Goal: Task Accomplishment & Management: Use online tool/utility

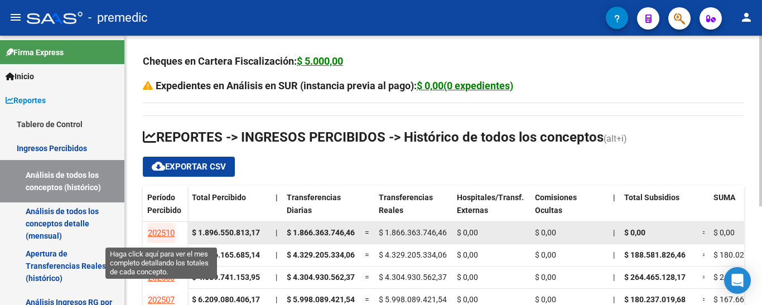
click at [163, 229] on span "202510" at bounding box center [161, 233] width 27 height 10
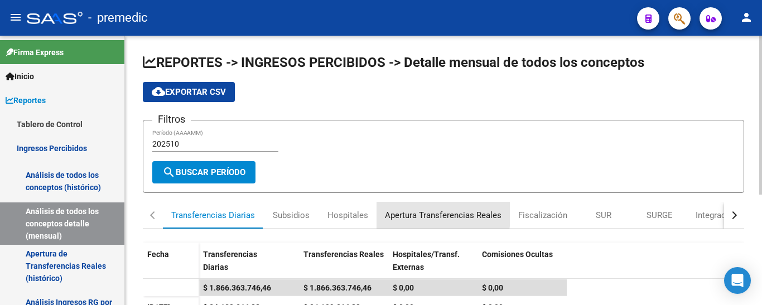
click at [411, 213] on div "Apertura Transferencias Reales" at bounding box center [443, 215] width 117 height 12
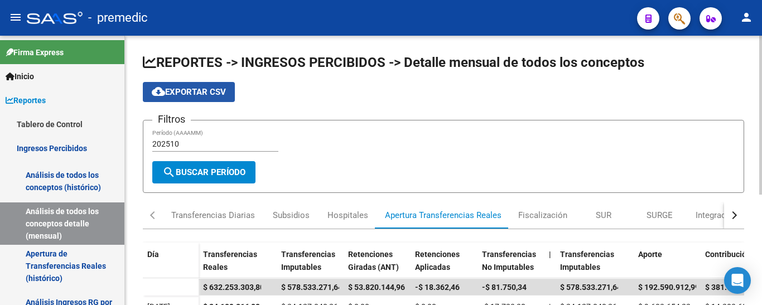
click at [186, 96] on span "cloud_download Exportar CSV" at bounding box center [189, 92] width 74 height 10
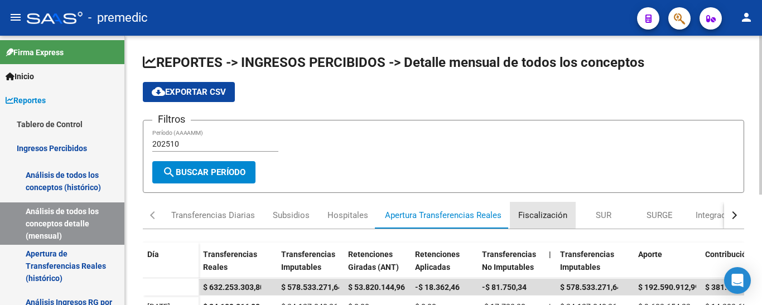
click at [533, 214] on div "Fiscalización" at bounding box center [542, 215] width 49 height 12
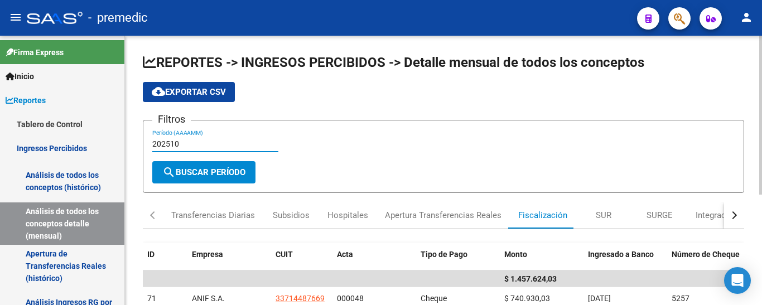
drag, startPoint x: 179, startPoint y: 143, endPoint x: 170, endPoint y: 140, distance: 9.0
click at [170, 140] on input "202510" at bounding box center [215, 143] width 126 height 9
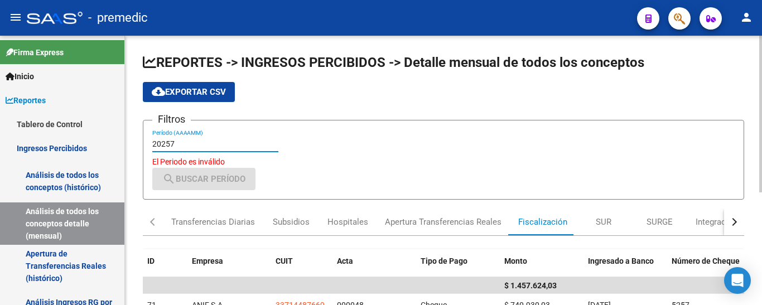
click at [173, 144] on input "20257" at bounding box center [215, 143] width 126 height 9
click at [172, 143] on input "20257" at bounding box center [215, 143] width 126 height 9
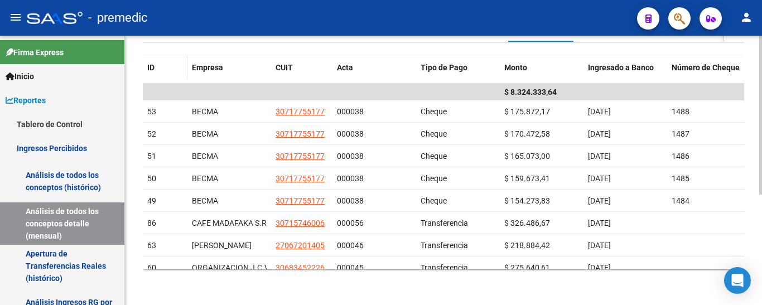
click at [154, 68] on span "ID" at bounding box center [150, 67] width 7 height 9
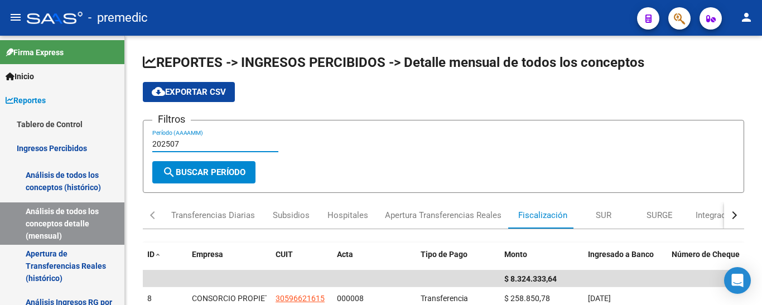
click at [181, 147] on input "202507" at bounding box center [215, 143] width 126 height 9
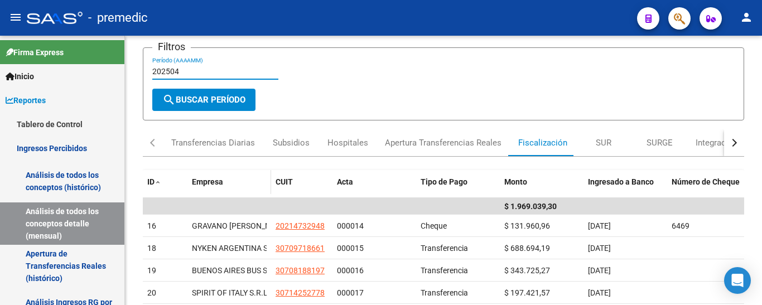
scroll to position [56, 0]
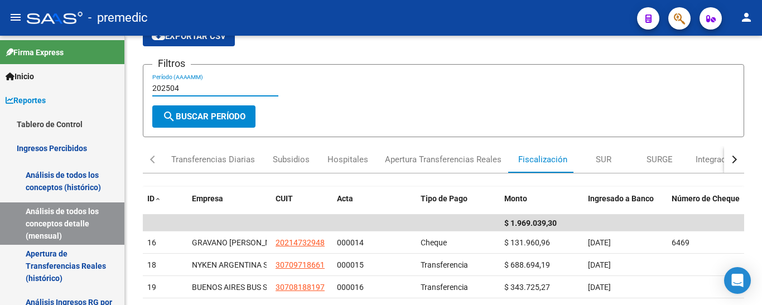
drag, startPoint x: 176, startPoint y: 88, endPoint x: 182, endPoint y: 88, distance: 6.2
click at [182, 88] on input "202504" at bounding box center [215, 88] width 126 height 9
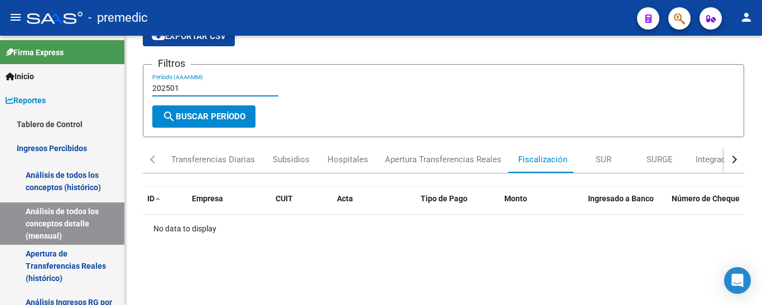
click at [180, 89] on input "202501" at bounding box center [215, 88] width 126 height 9
drag, startPoint x: 176, startPoint y: 85, endPoint x: 183, endPoint y: 85, distance: 7.3
click at [183, 85] on input "202502" at bounding box center [215, 88] width 126 height 9
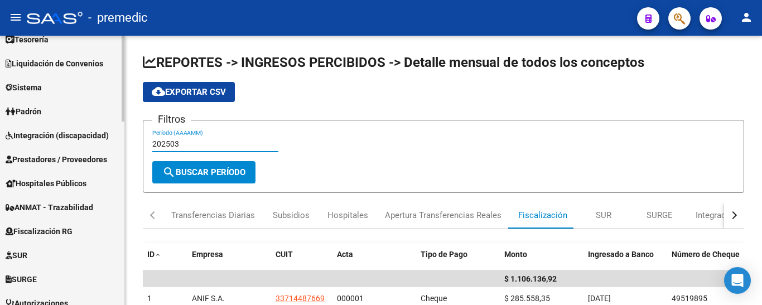
scroll to position [502, 0]
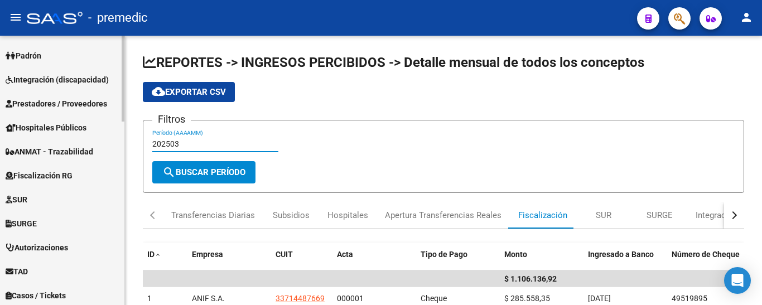
type input "202503"
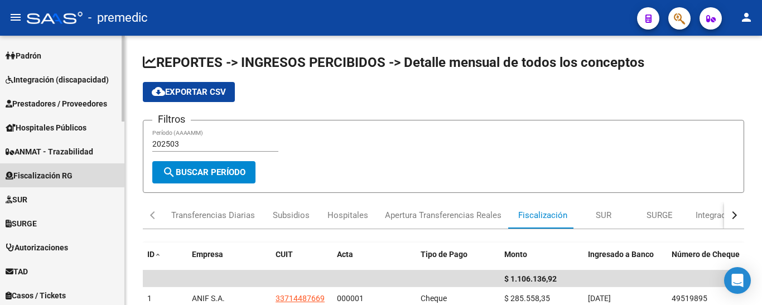
click at [26, 172] on span "Fiscalización RG" at bounding box center [39, 176] width 67 height 12
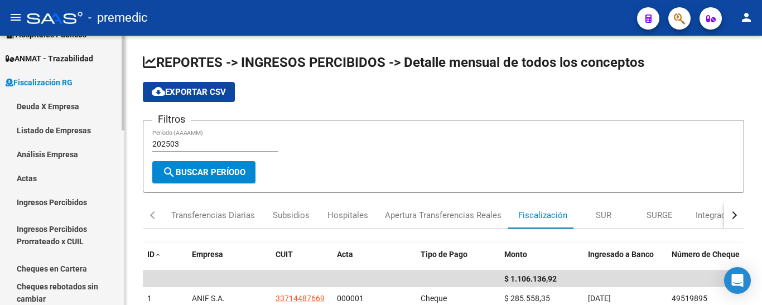
scroll to position [252, 0]
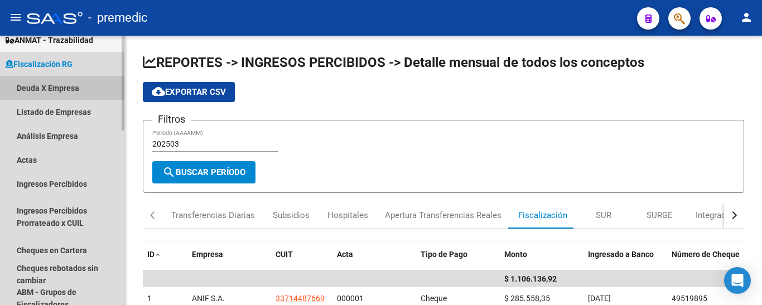
click at [28, 87] on link "Deuda X Empresa" at bounding box center [62, 88] width 124 height 24
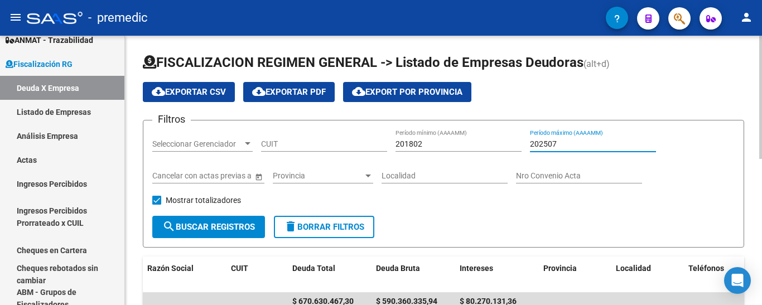
drag, startPoint x: 567, startPoint y: 146, endPoint x: 551, endPoint y: 142, distance: 16.6
click at [551, 142] on input "202507" at bounding box center [593, 143] width 126 height 9
type input "202510"
drag, startPoint x: 408, startPoint y: 142, endPoint x: 465, endPoint y: 137, distance: 57.7
click at [465, 137] on div "201802 Período mínimo (AAAAMM)" at bounding box center [459, 140] width 126 height 22
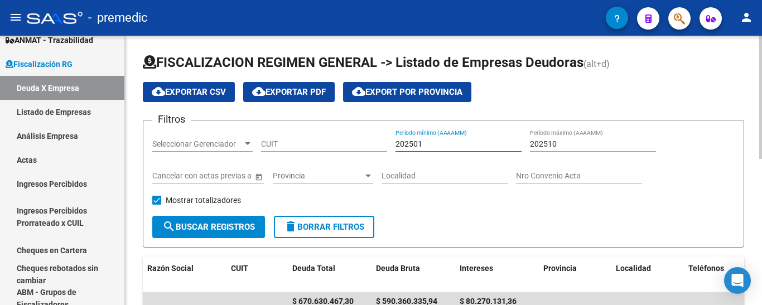
type input "202501"
click at [218, 228] on span "search Buscar Registros" at bounding box center [208, 227] width 93 height 10
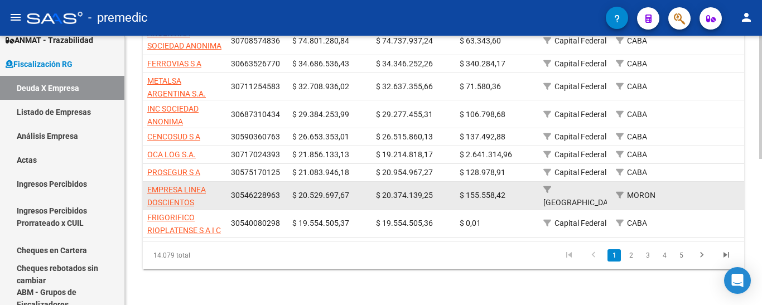
scroll to position [320, 0]
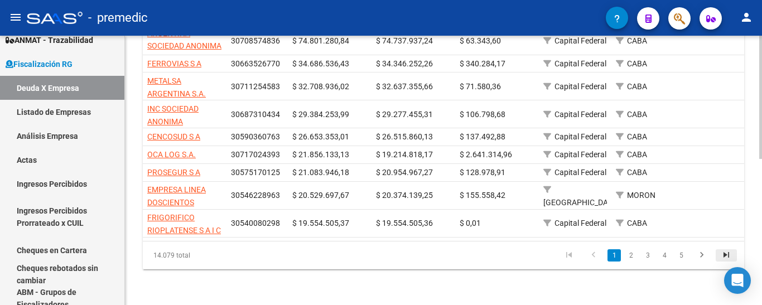
click at [725, 255] on icon "go to last page" at bounding box center [726, 256] width 15 height 13
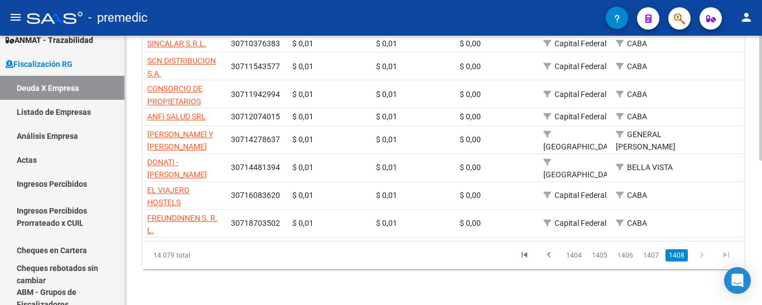
click at [680, 260] on link "1408" at bounding box center [677, 255] width 22 height 12
click at [524, 256] on icon "go to first page" at bounding box center [524, 256] width 15 height 13
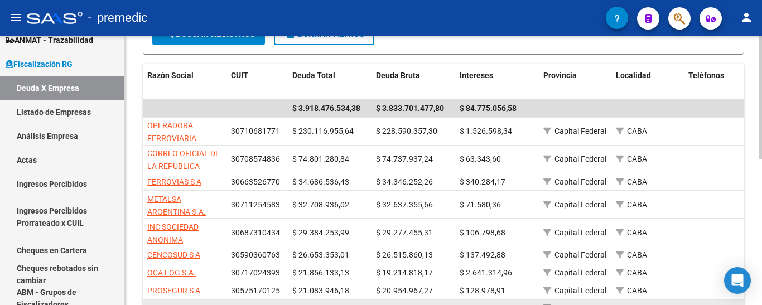
scroll to position [0, 0]
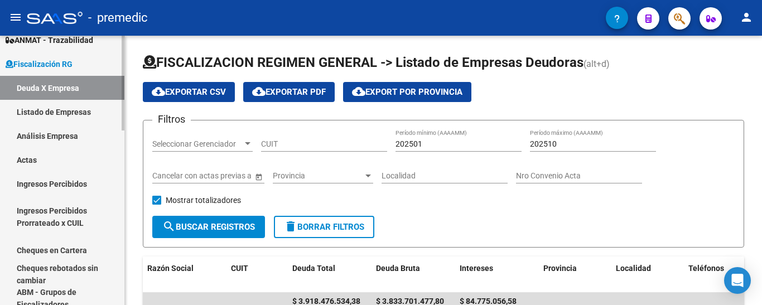
click at [48, 108] on link "Listado de Empresas" at bounding box center [62, 112] width 124 height 24
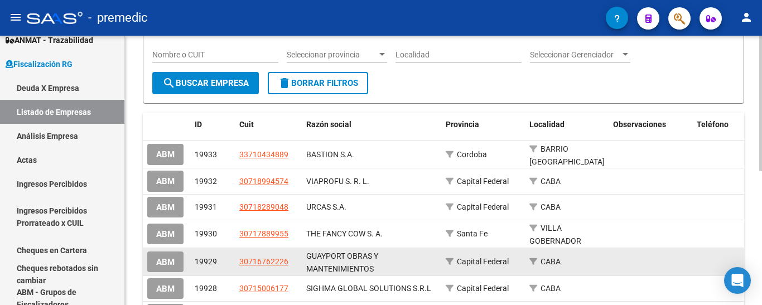
scroll to position [112, 0]
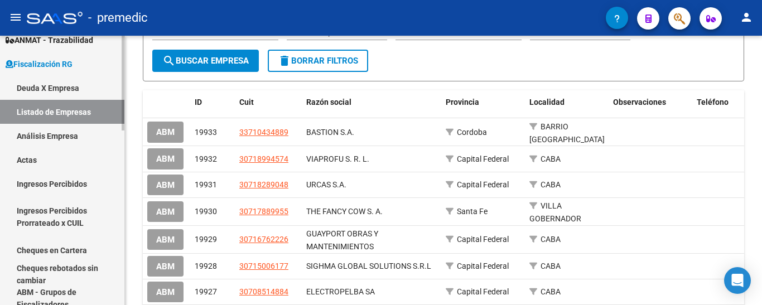
click at [34, 136] on link "Análisis Empresa" at bounding box center [62, 136] width 124 height 24
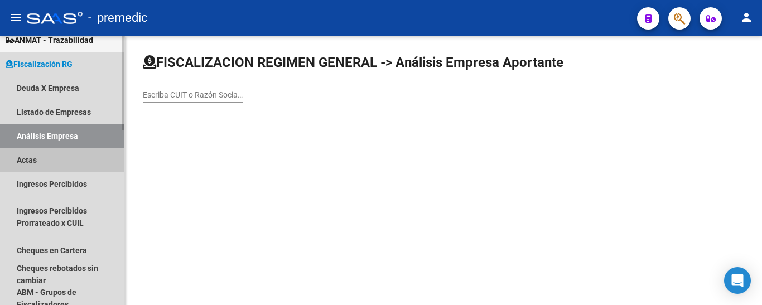
click at [34, 157] on link "Actas" at bounding box center [62, 160] width 124 height 24
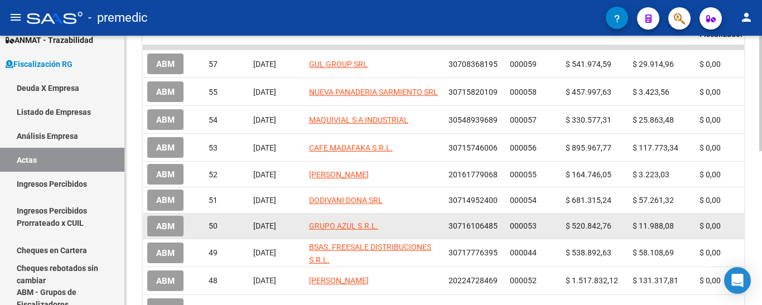
scroll to position [223, 0]
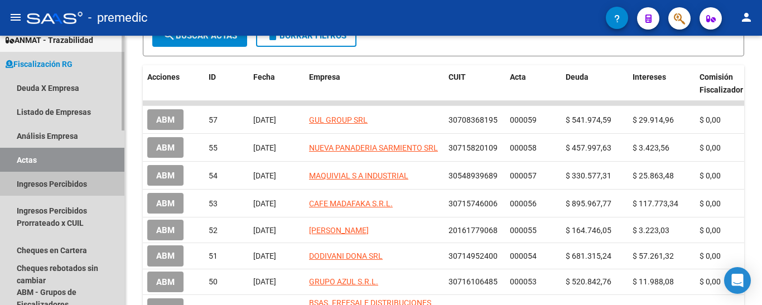
click at [34, 182] on link "Ingresos Percibidos" at bounding box center [62, 184] width 124 height 24
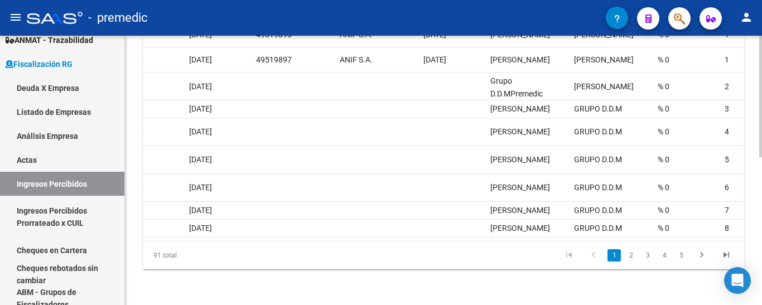
scroll to position [0, 495]
click at [726, 257] on icon "go to last page" at bounding box center [726, 256] width 15 height 13
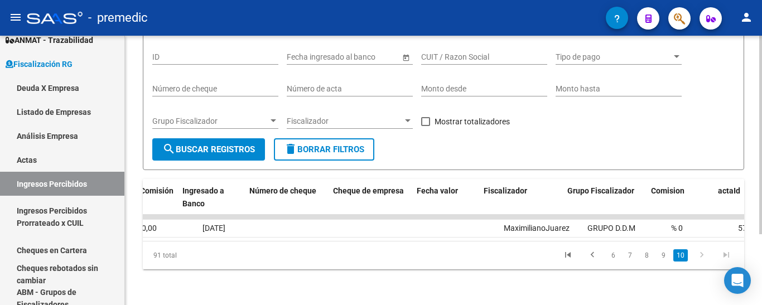
scroll to position [0, 553]
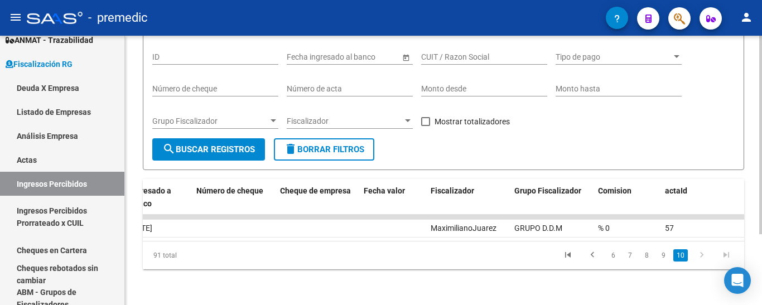
click at [569, 256] on icon "go to first page" at bounding box center [568, 256] width 15 height 13
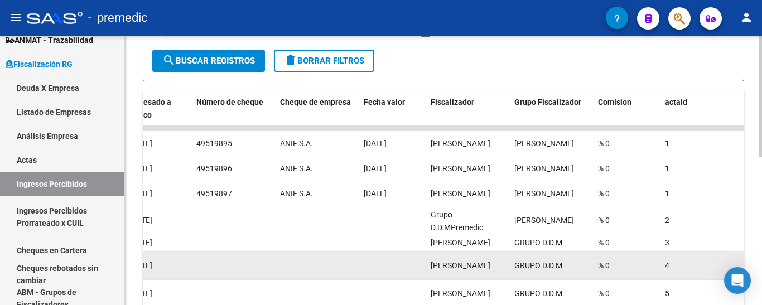
scroll to position [208, 0]
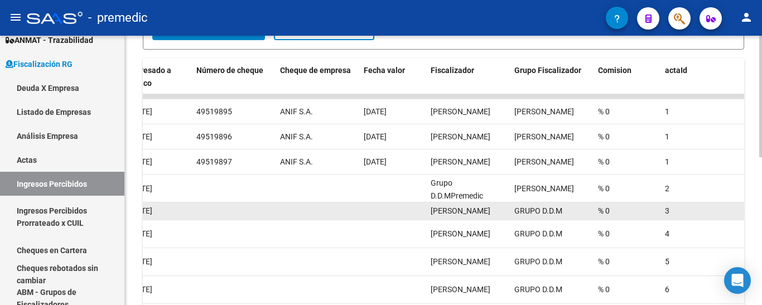
click at [261, 204] on datatable-body-cell at bounding box center [234, 211] width 84 height 17
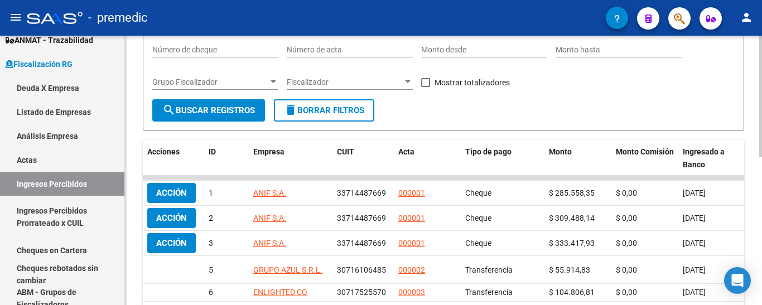
scroll to position [0, 0]
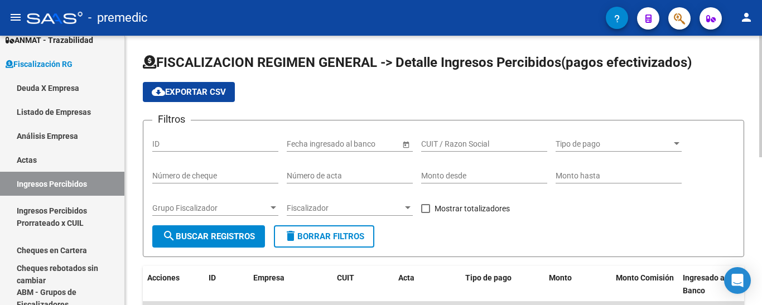
click at [202, 93] on span "cloud_download Exportar CSV" at bounding box center [189, 92] width 74 height 10
